Goal: Task Accomplishment & Management: Manage account settings

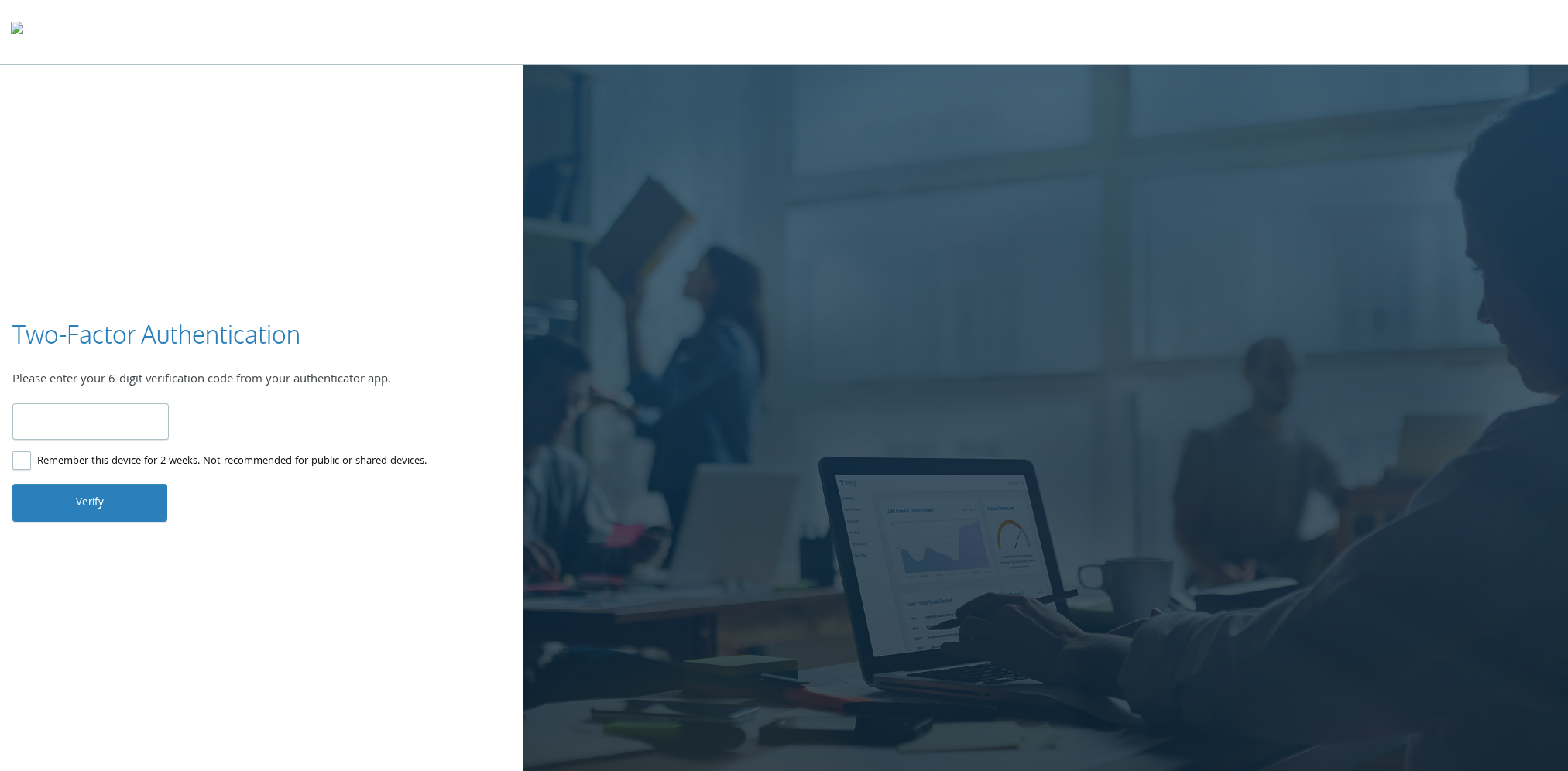
type input "******"
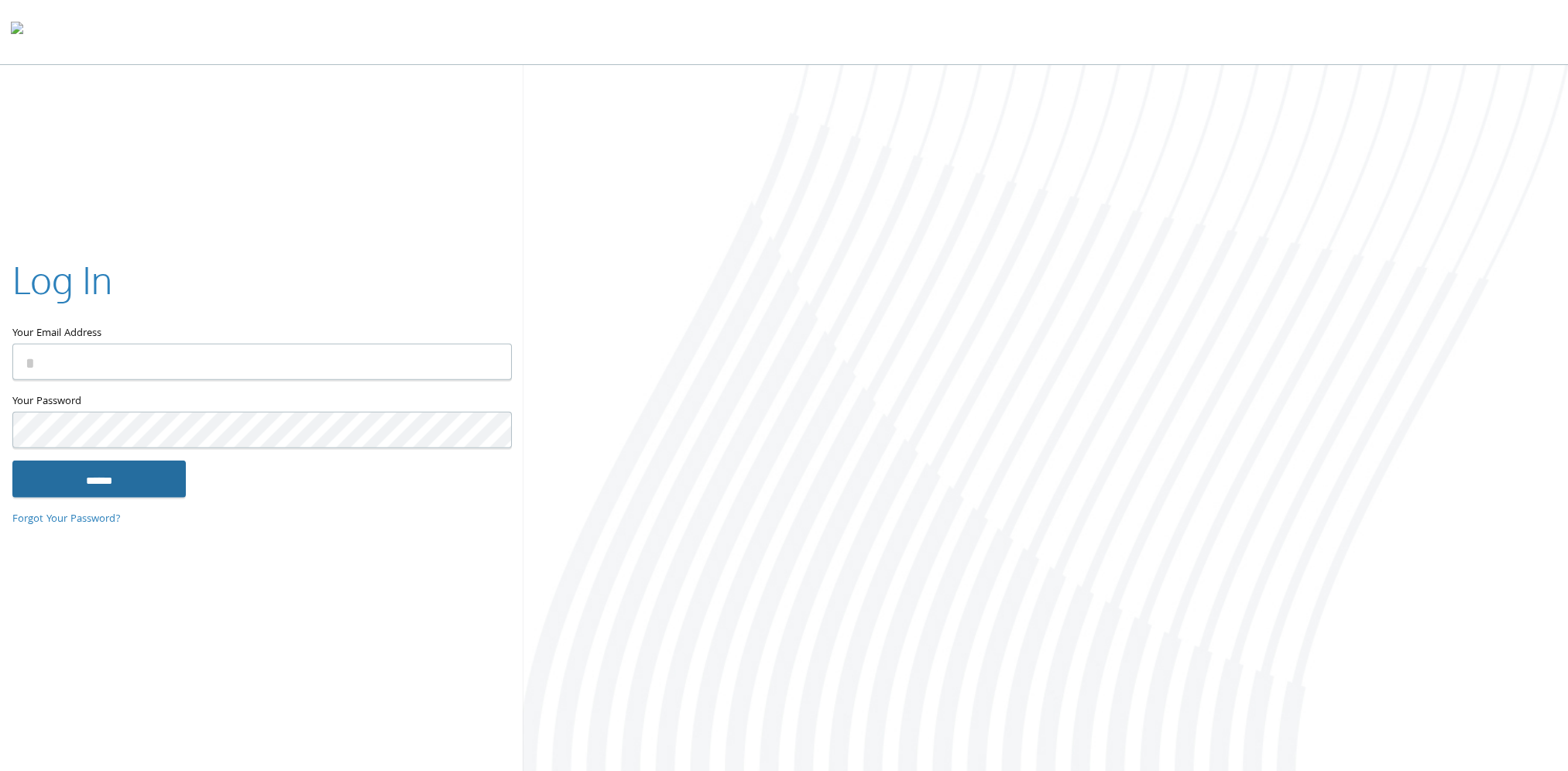
type input "**********"
click at [114, 479] on input "******" at bounding box center [99, 479] width 173 height 38
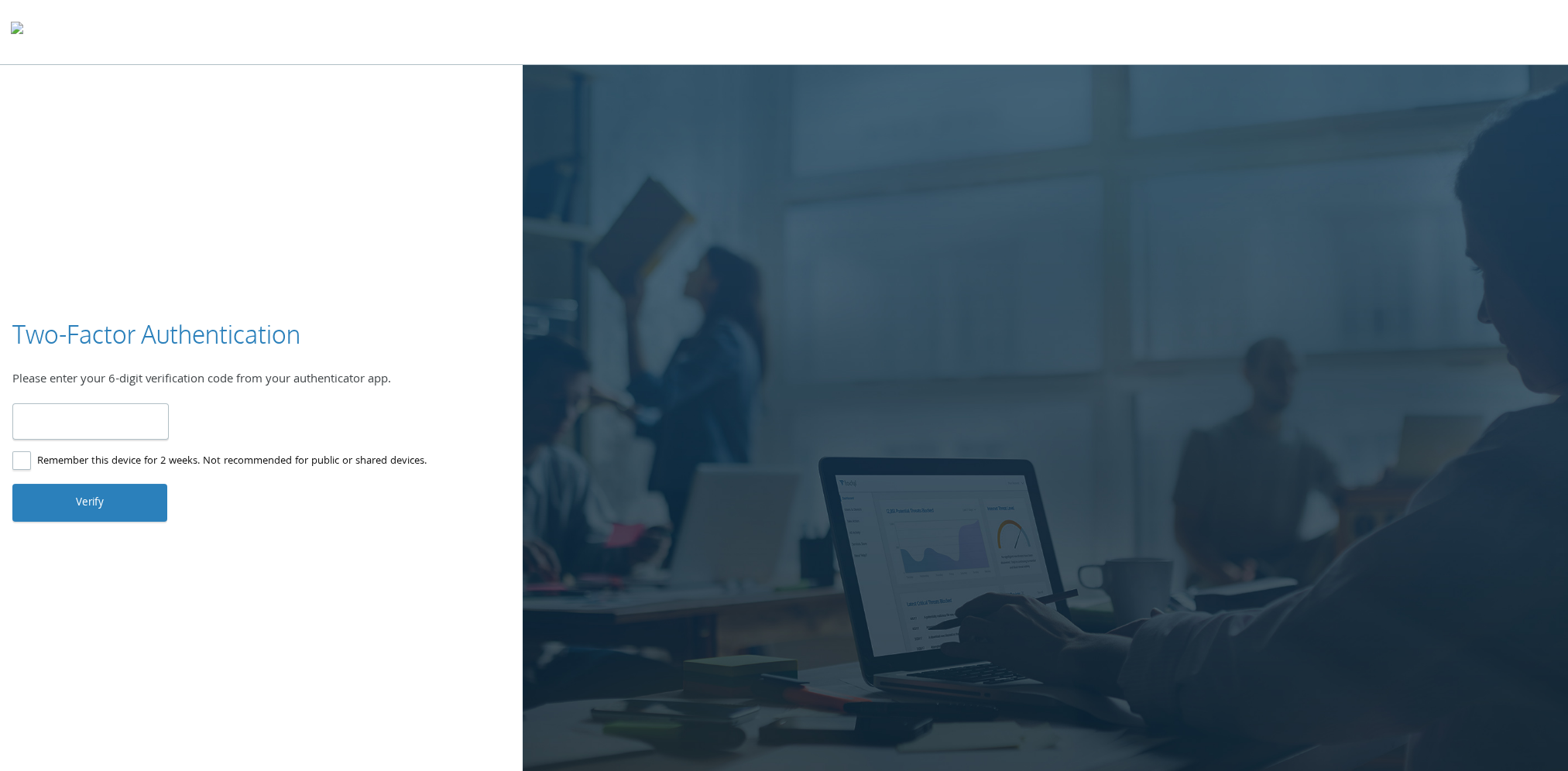
type input "******"
